Goal: Find contact information: Find contact information

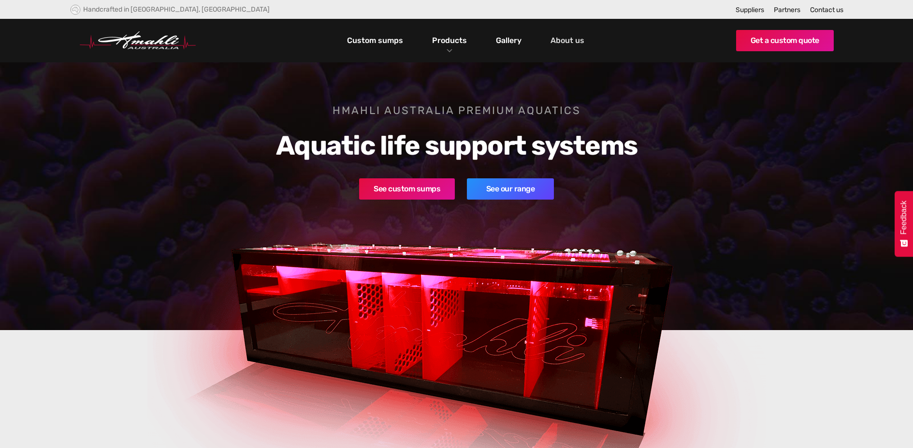
click at [572, 42] on link "About us" at bounding box center [567, 40] width 39 height 16
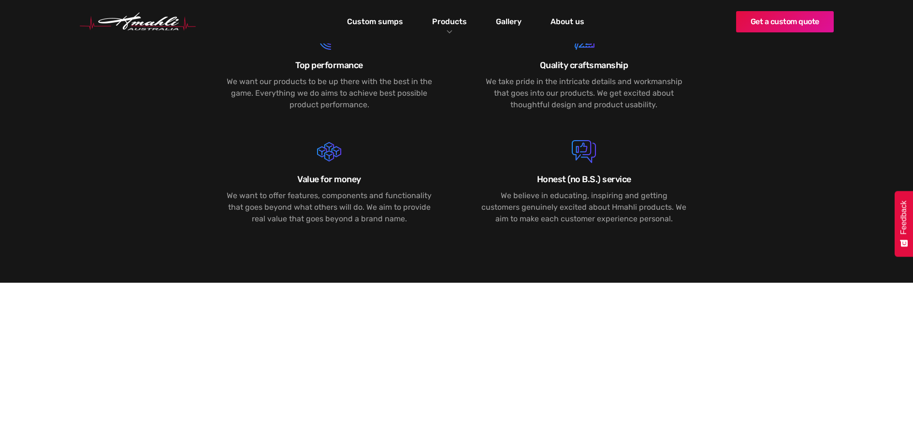
scroll to position [1179, 0]
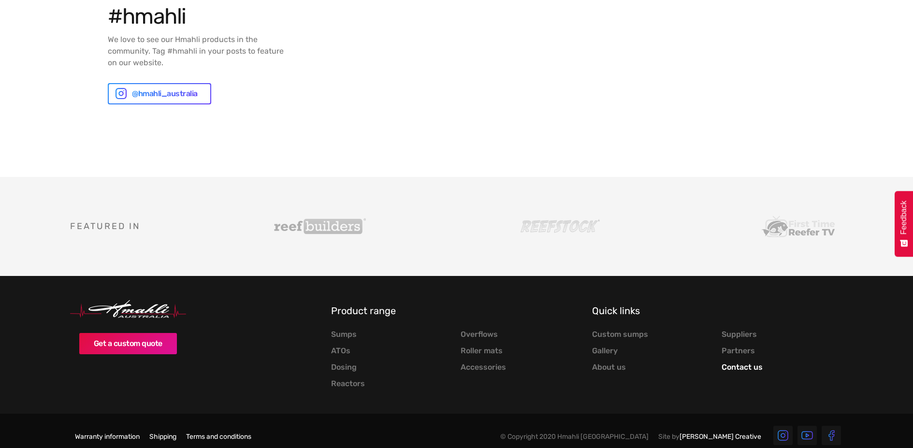
click at [747, 362] on link "Contact us" at bounding box center [741, 367] width 41 height 10
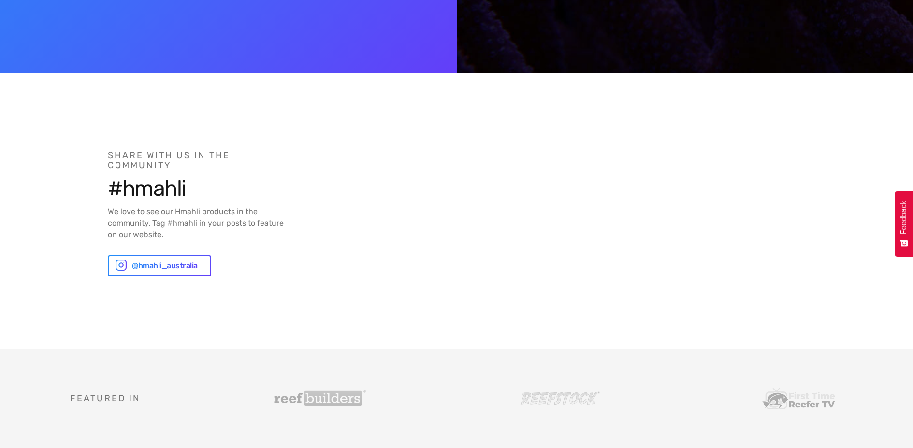
scroll to position [2625, 0]
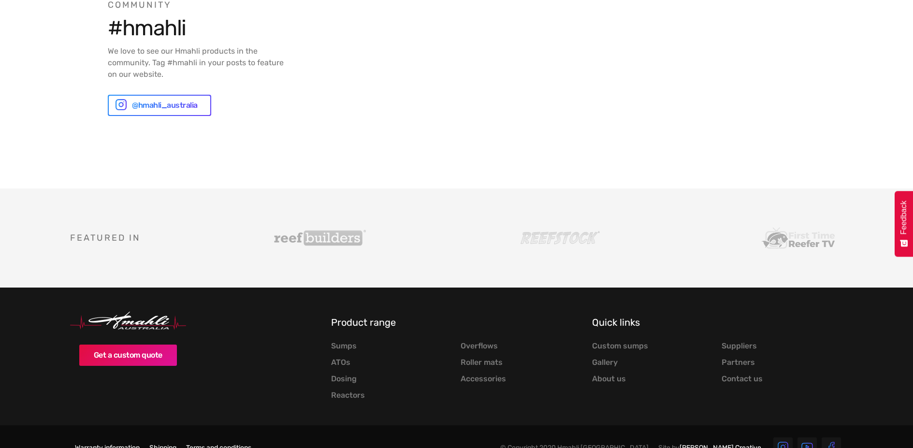
drag, startPoint x: 506, startPoint y: 232, endPoint x: 597, endPoint y: 2, distance: 247.8
